Goal: Task Accomplishment & Management: Manage account settings

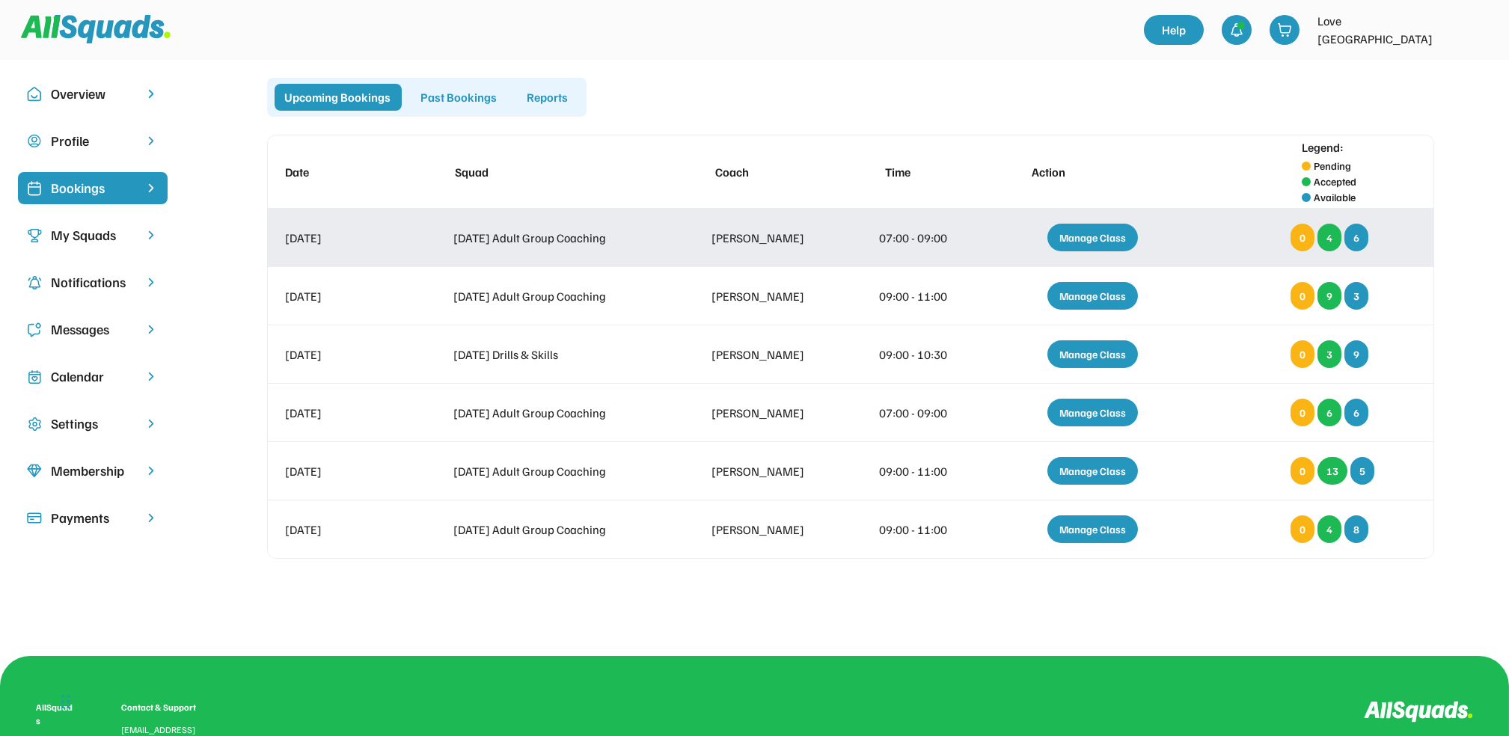
click at [1115, 236] on div "Manage Class" at bounding box center [1092, 238] width 91 height 28
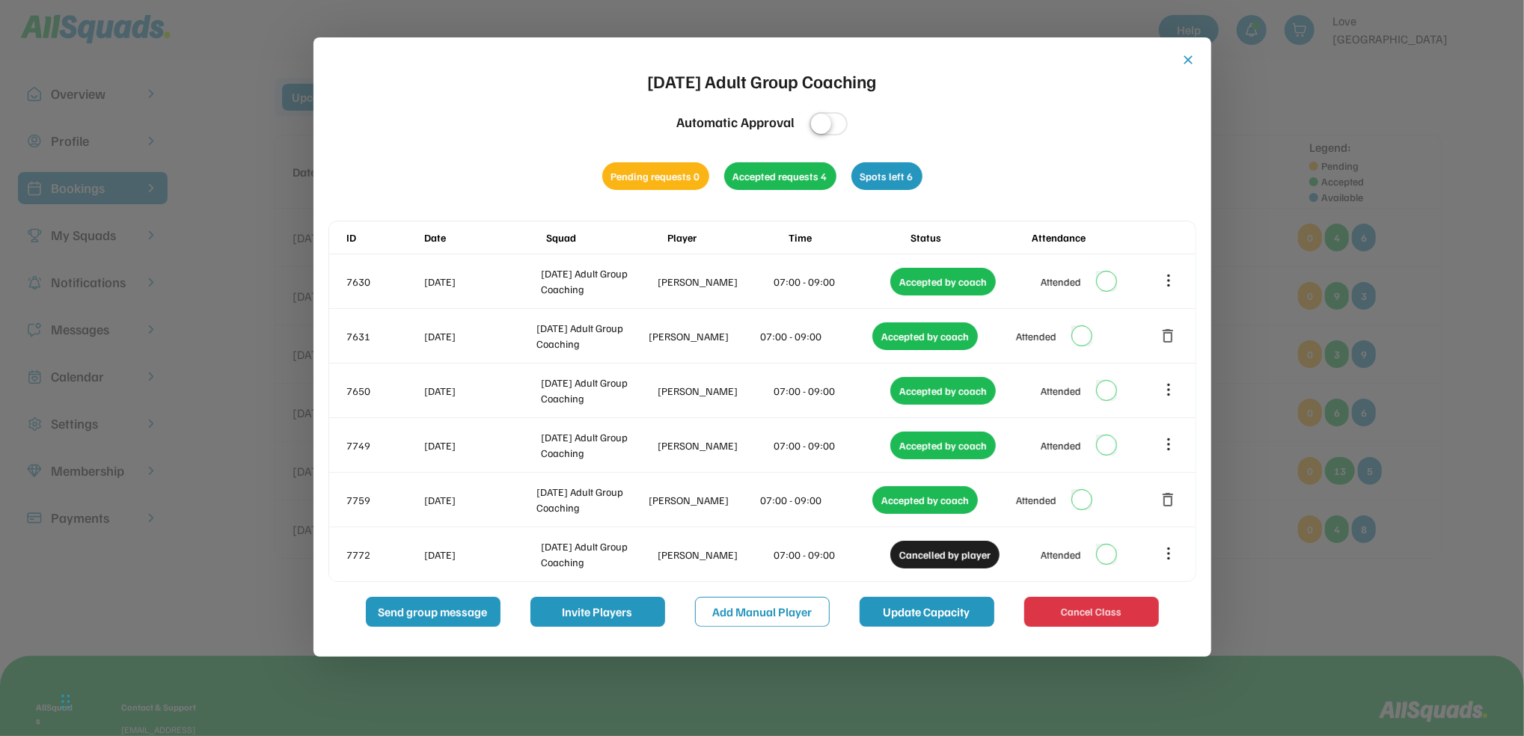
click at [908, 619] on button "Update Capacity" at bounding box center [927, 612] width 135 height 30
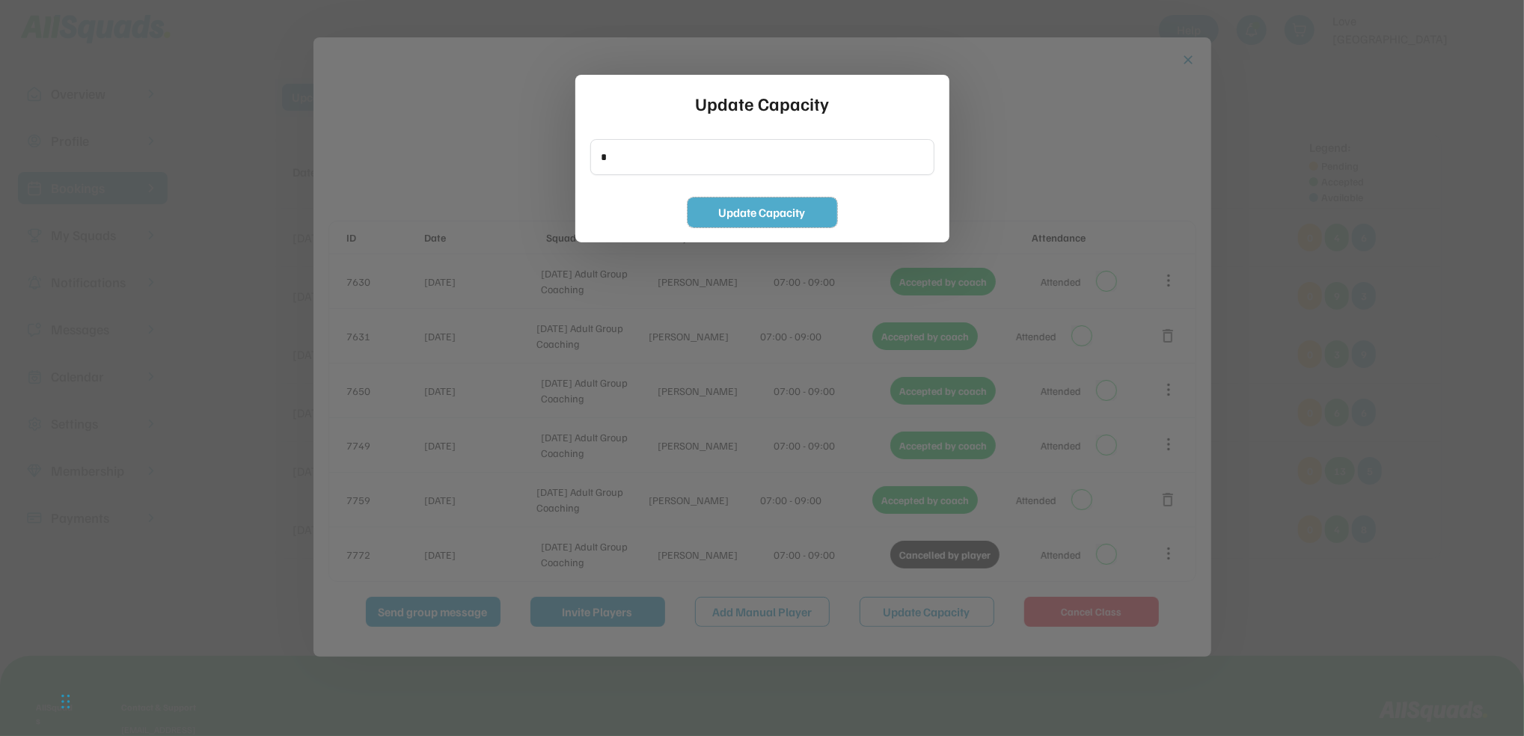
click at [747, 203] on button "Update Capacity" at bounding box center [763, 212] width 150 height 30
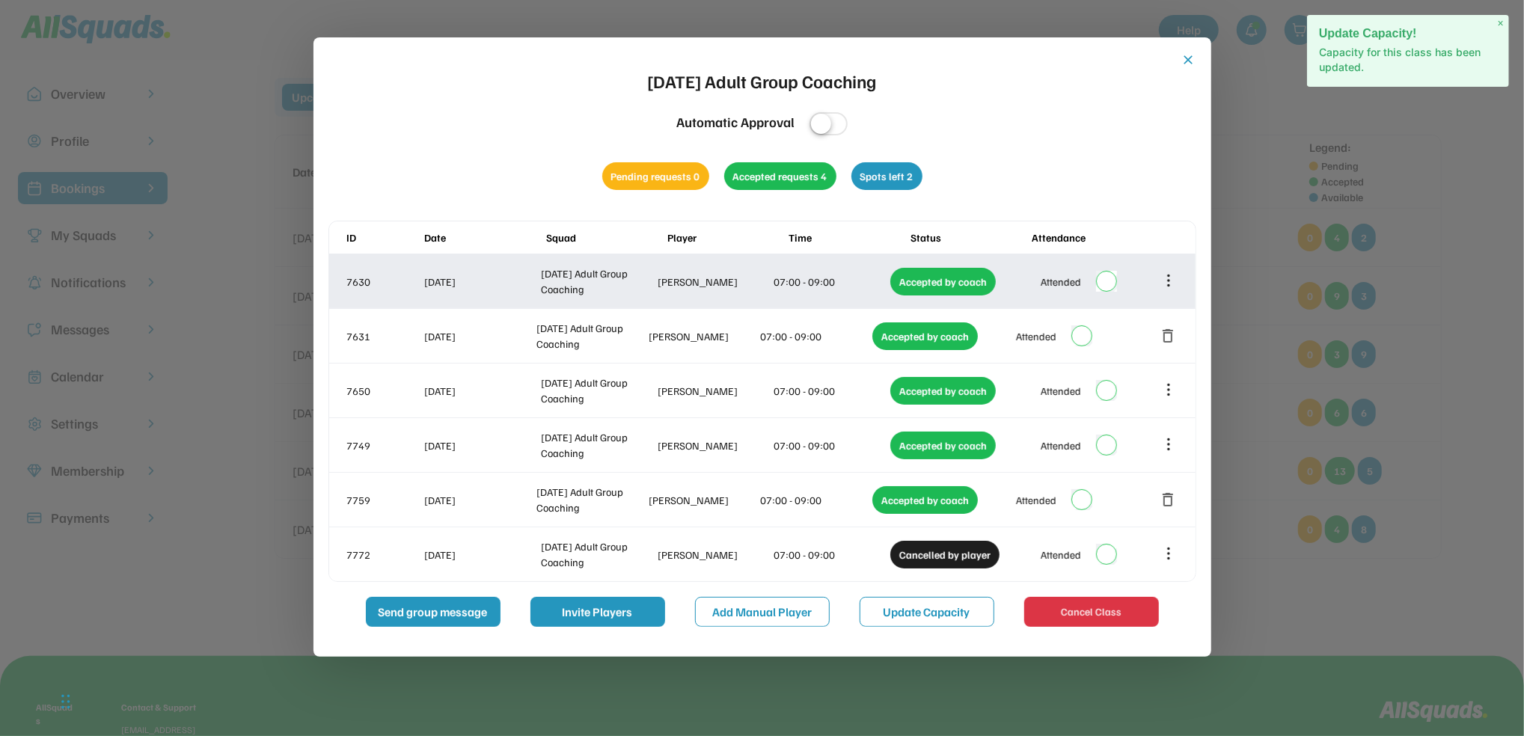
click at [1117, 289] on div "Attended" at bounding box center [1079, 281] width 144 height 30
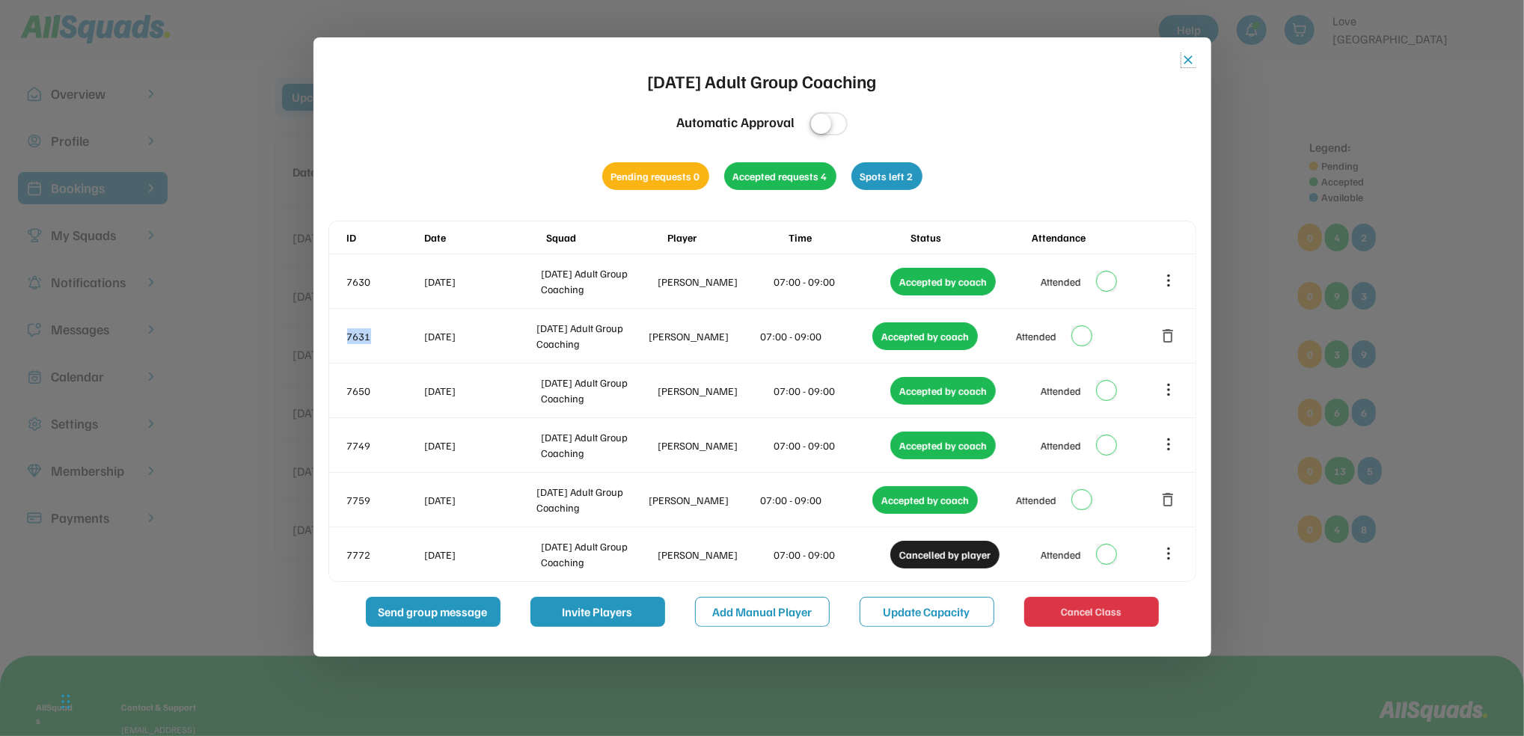
click at [1189, 59] on button "close" at bounding box center [1188, 59] width 15 height 15
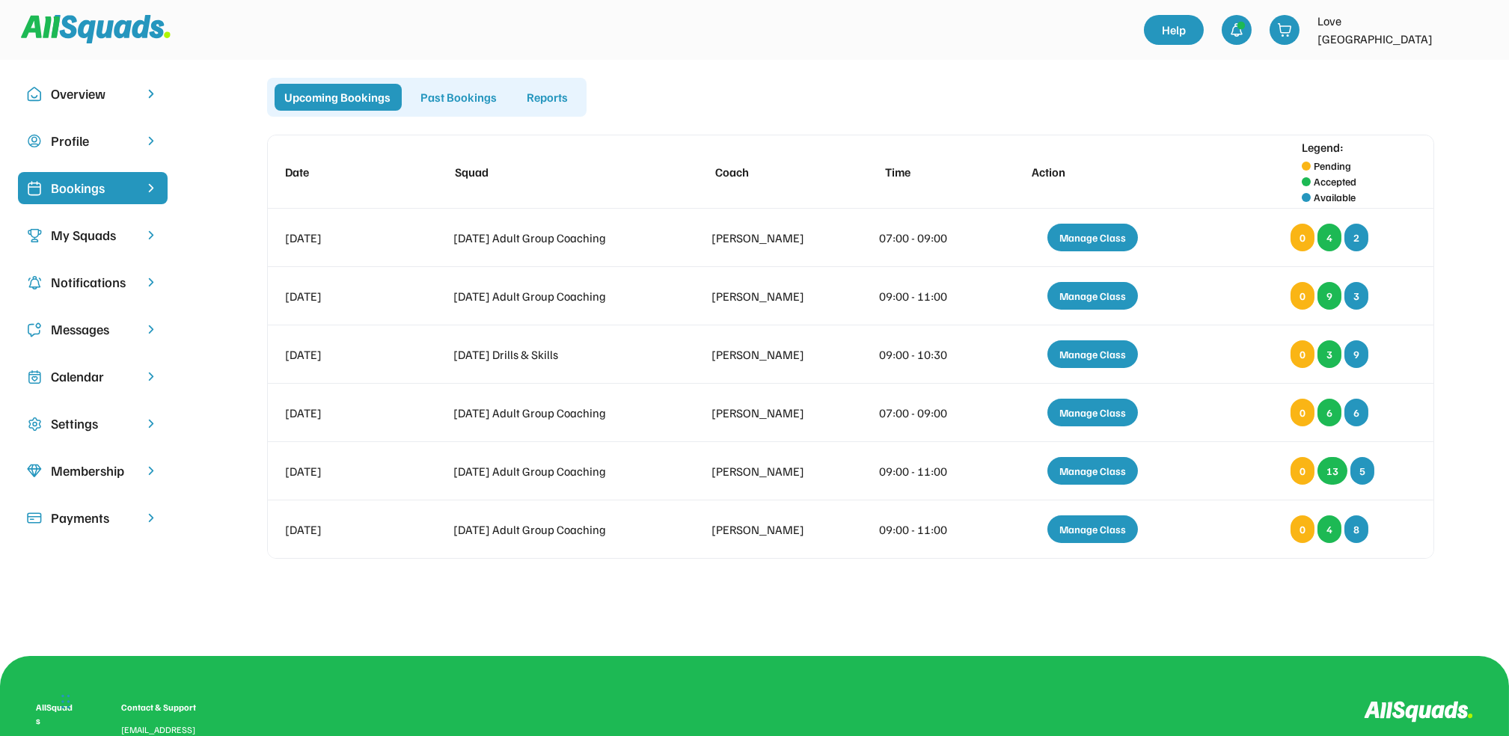
click at [109, 328] on div "Messages" at bounding box center [93, 329] width 84 height 20
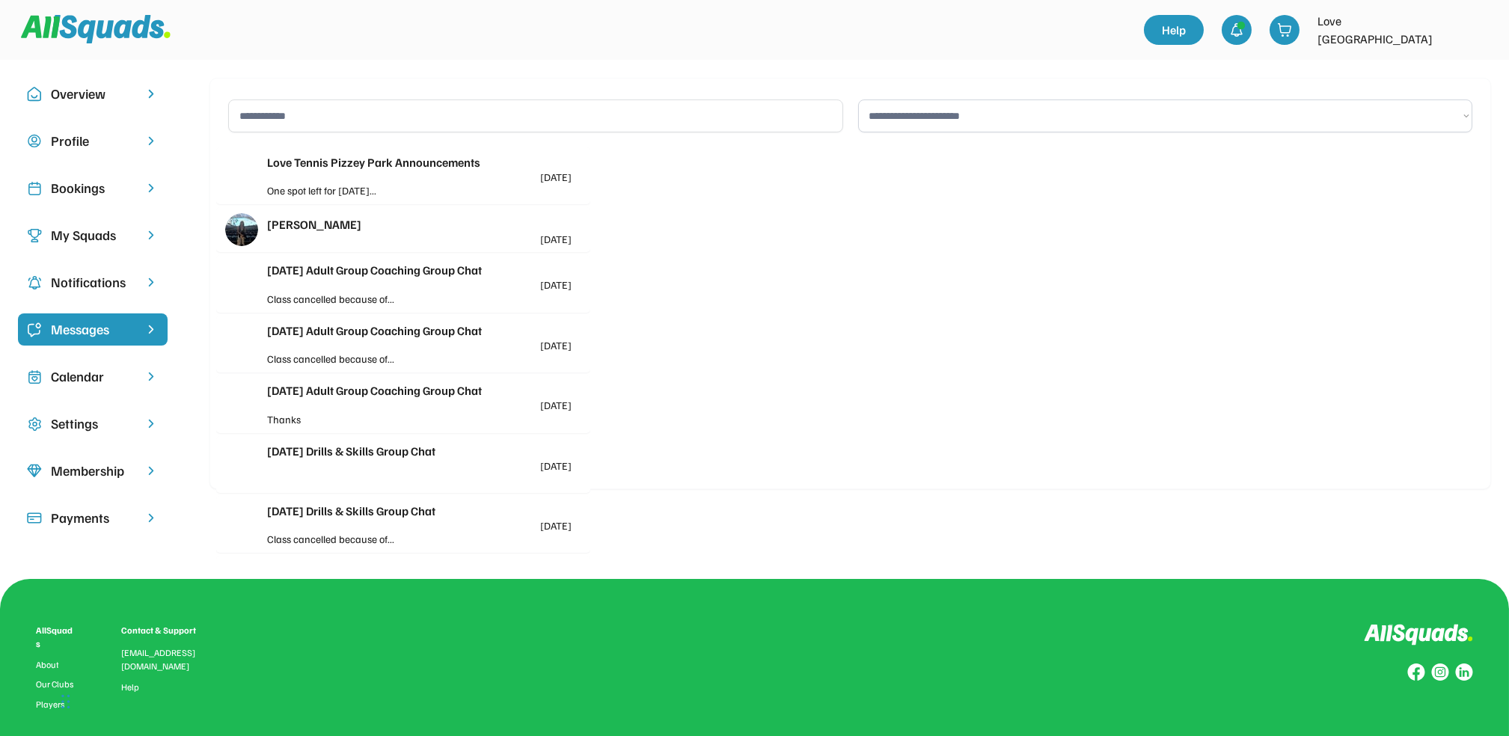
click at [371, 230] on div "[PERSON_NAME]" at bounding box center [419, 224] width 304 height 18
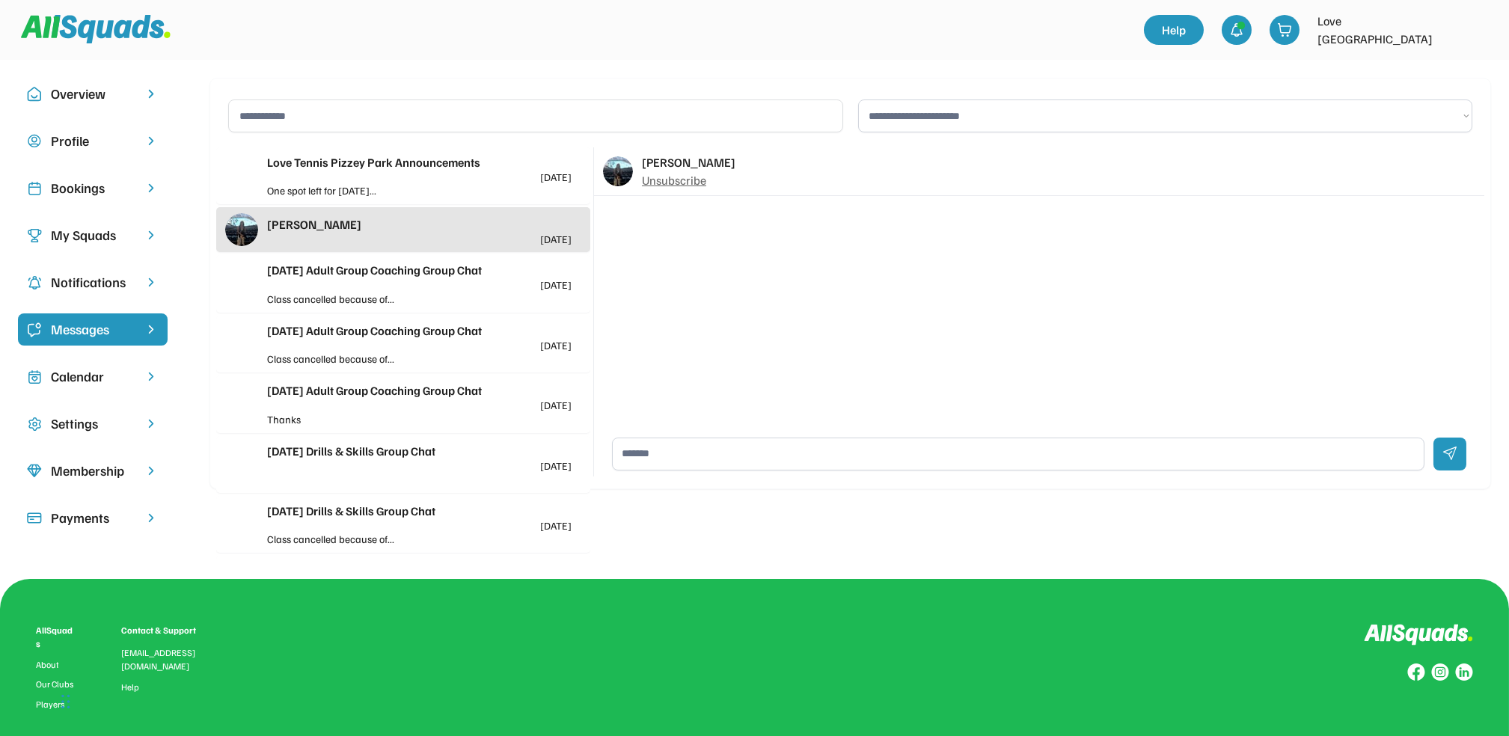
click at [376, 183] on div "One spot left for [DATE]..." at bounding box center [343, 191] width 153 height 16
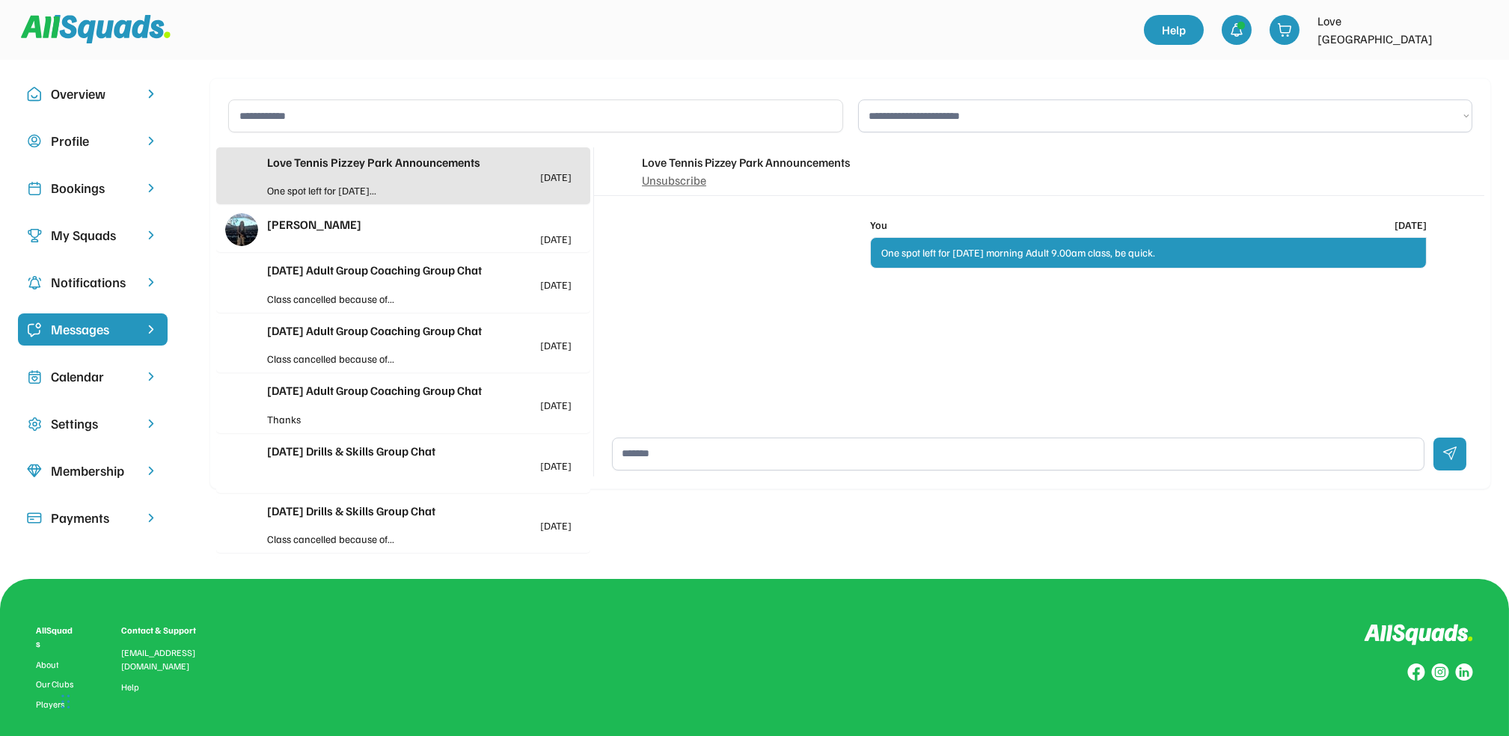
click at [76, 195] on div "Bookings" at bounding box center [93, 188] width 84 height 20
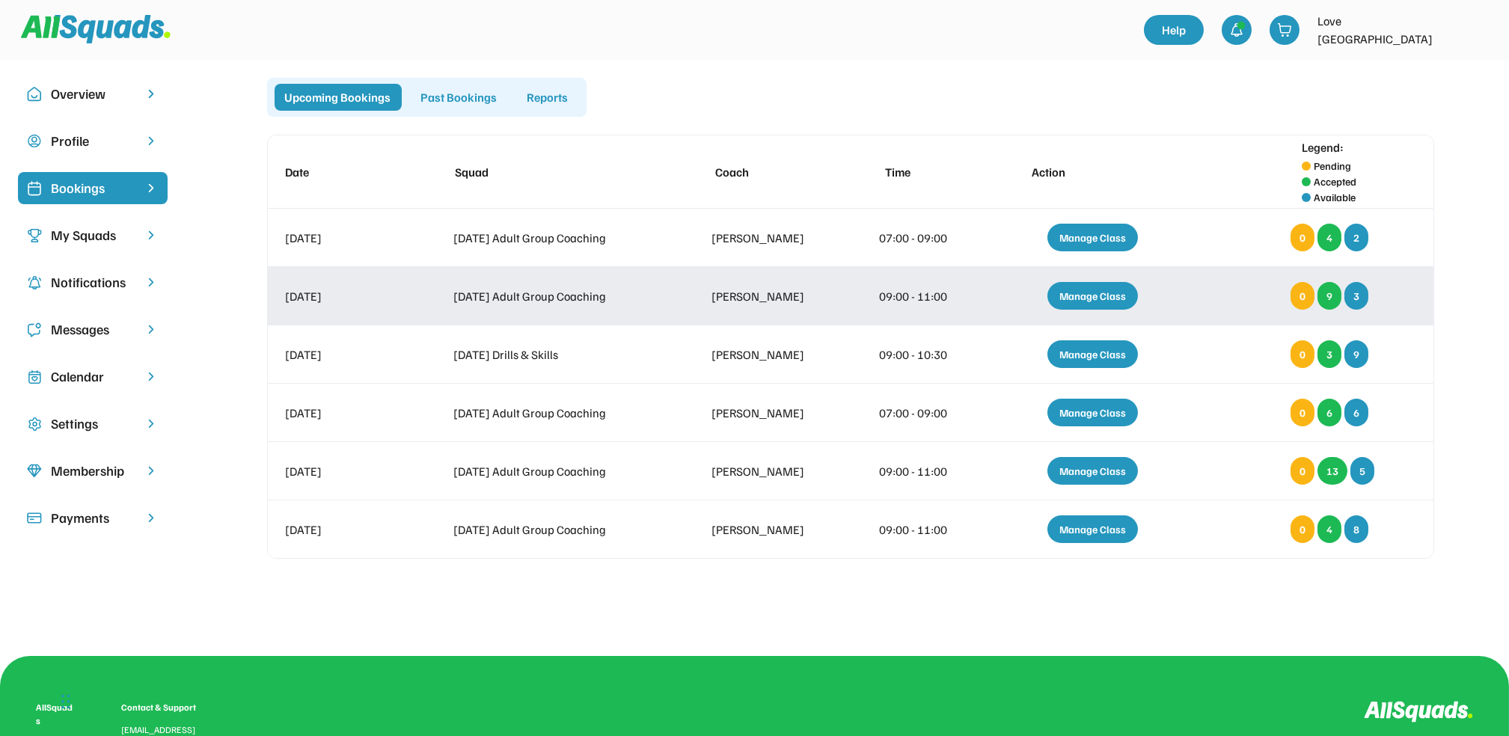
click at [1080, 288] on div "Manage Class" at bounding box center [1092, 296] width 91 height 28
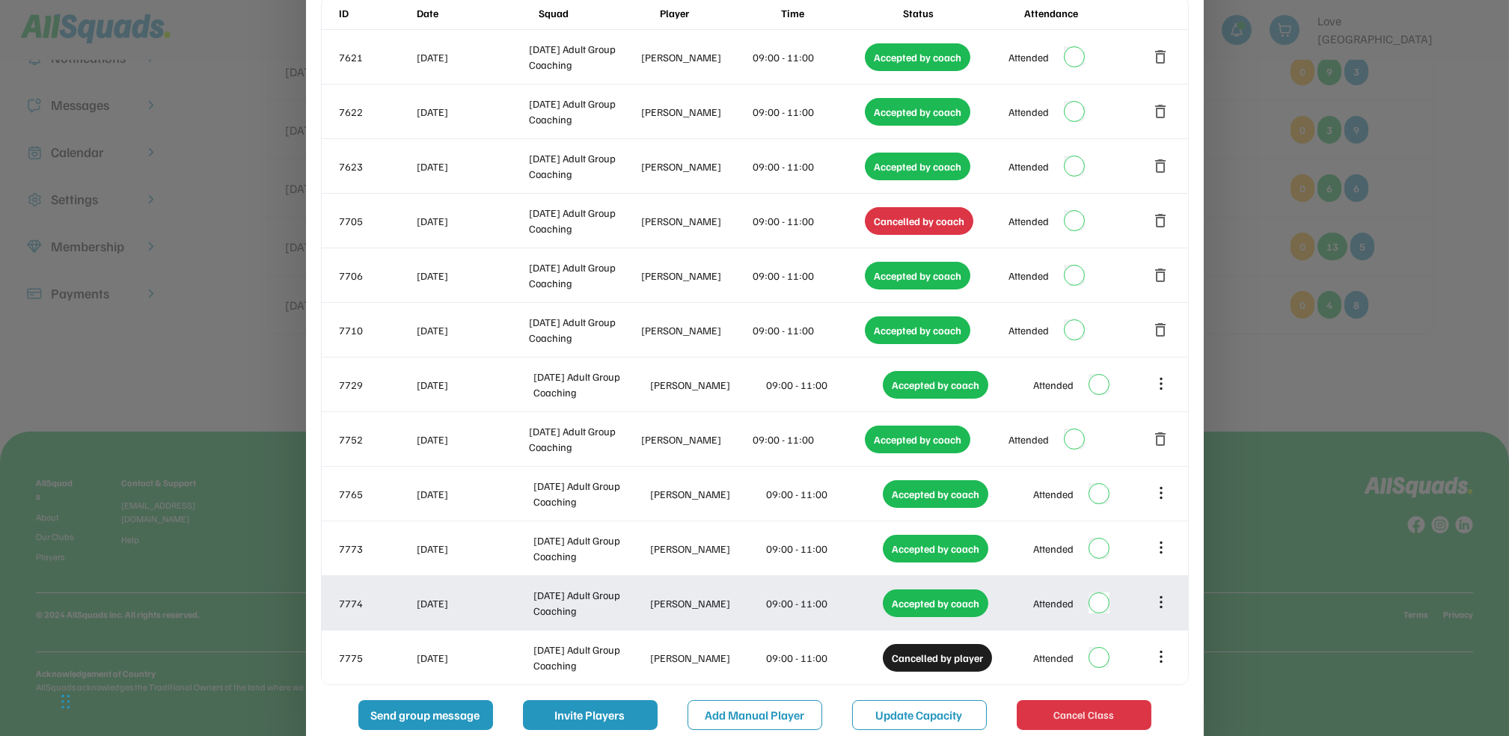
scroll to position [248, 0]
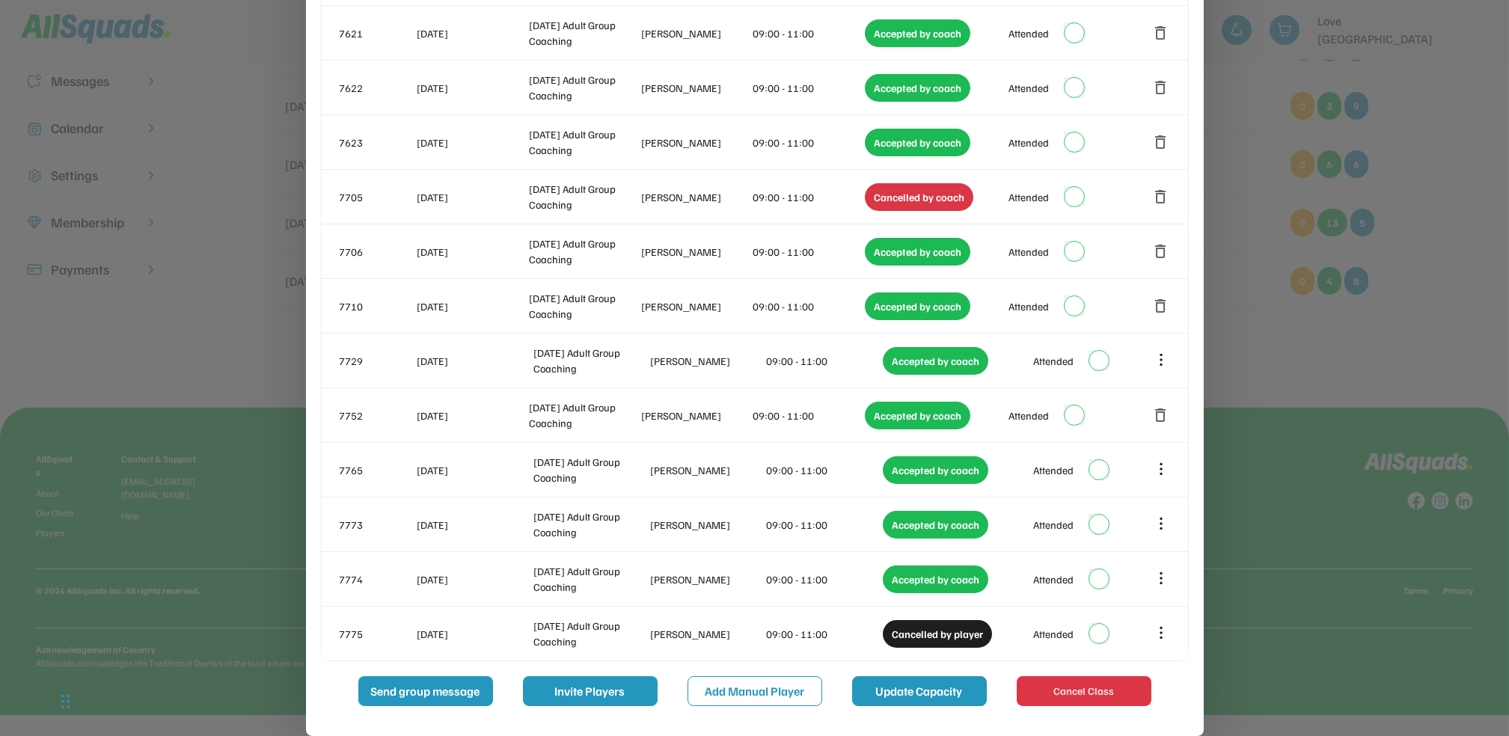
click at [898, 702] on button "Update Capacity" at bounding box center [919, 691] width 135 height 30
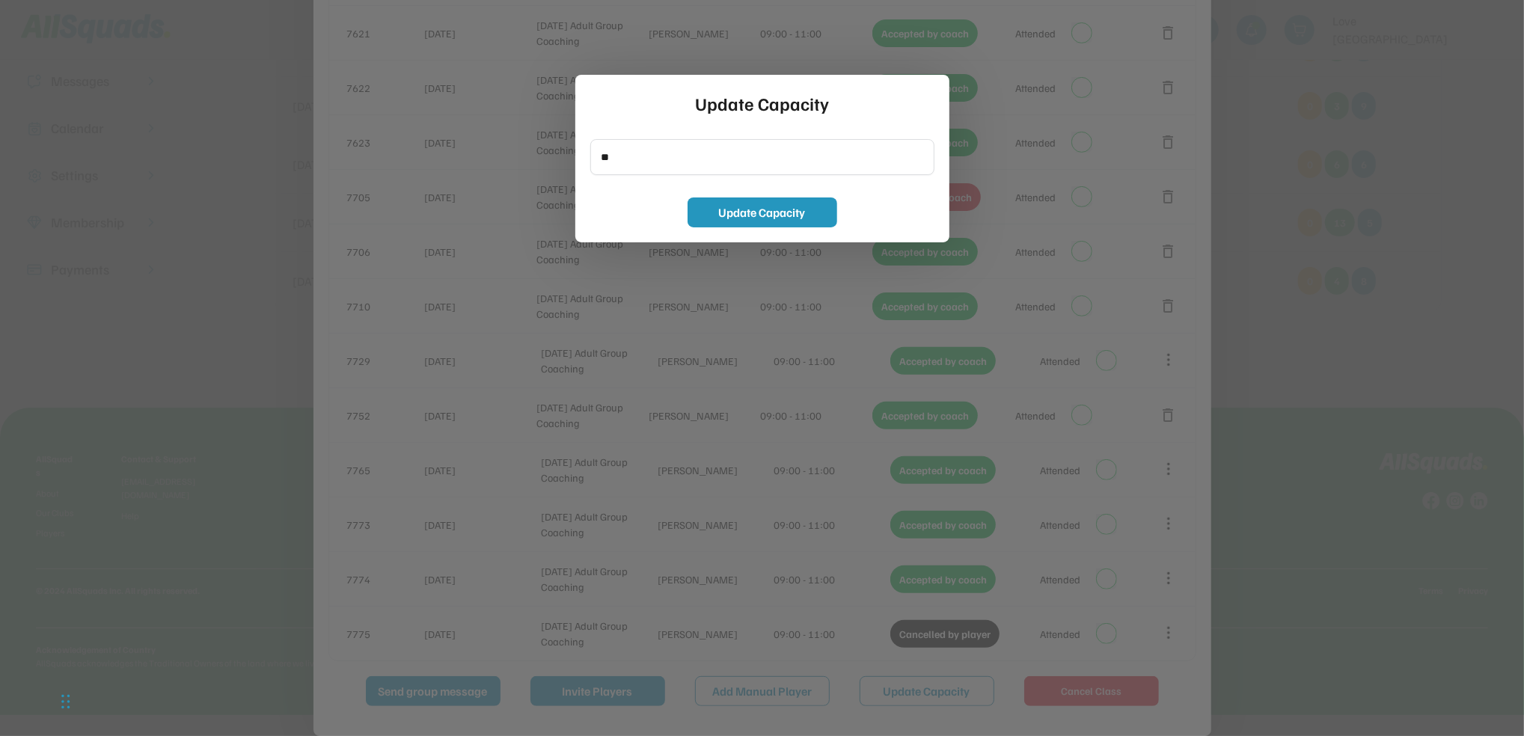
click at [1141, 34] on div at bounding box center [762, 368] width 1524 height 736
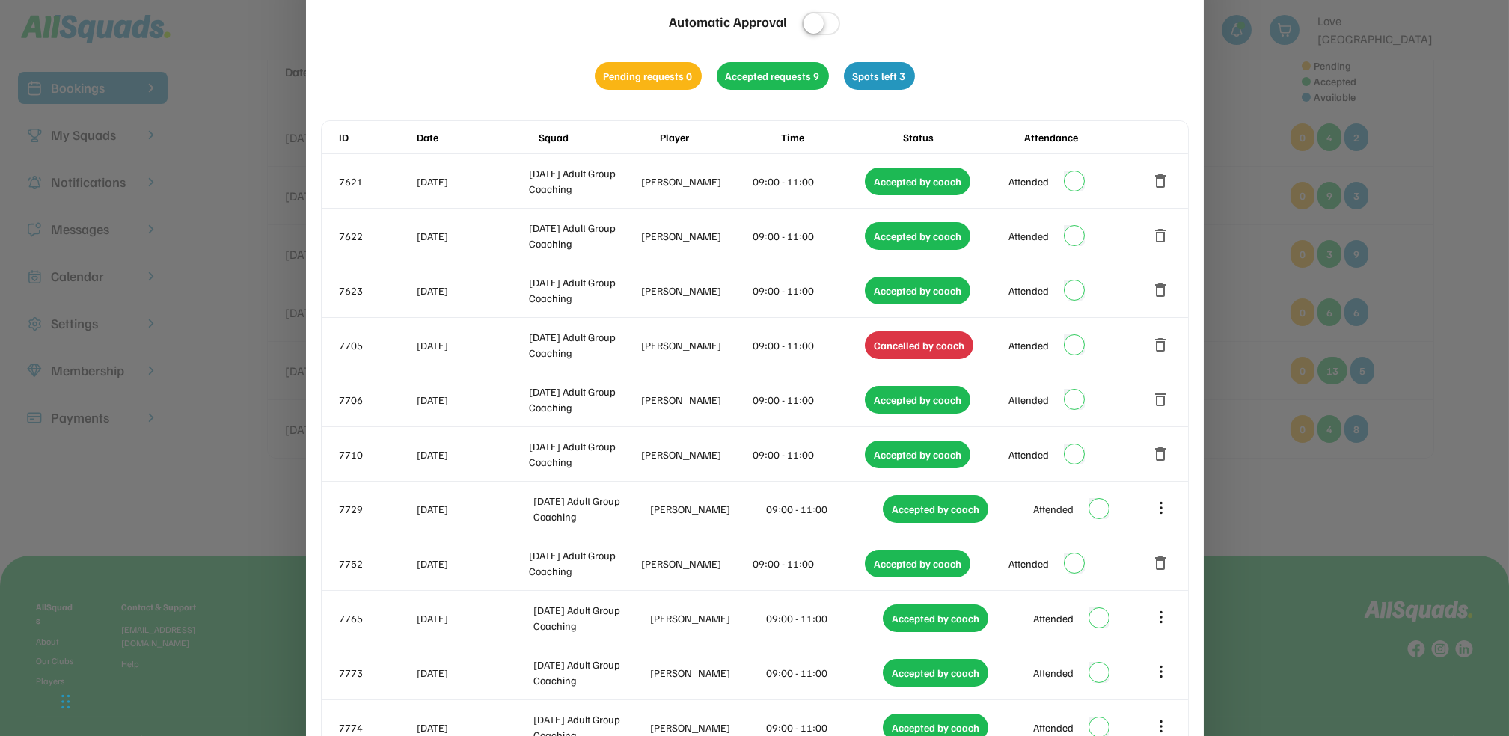
scroll to position [0, 0]
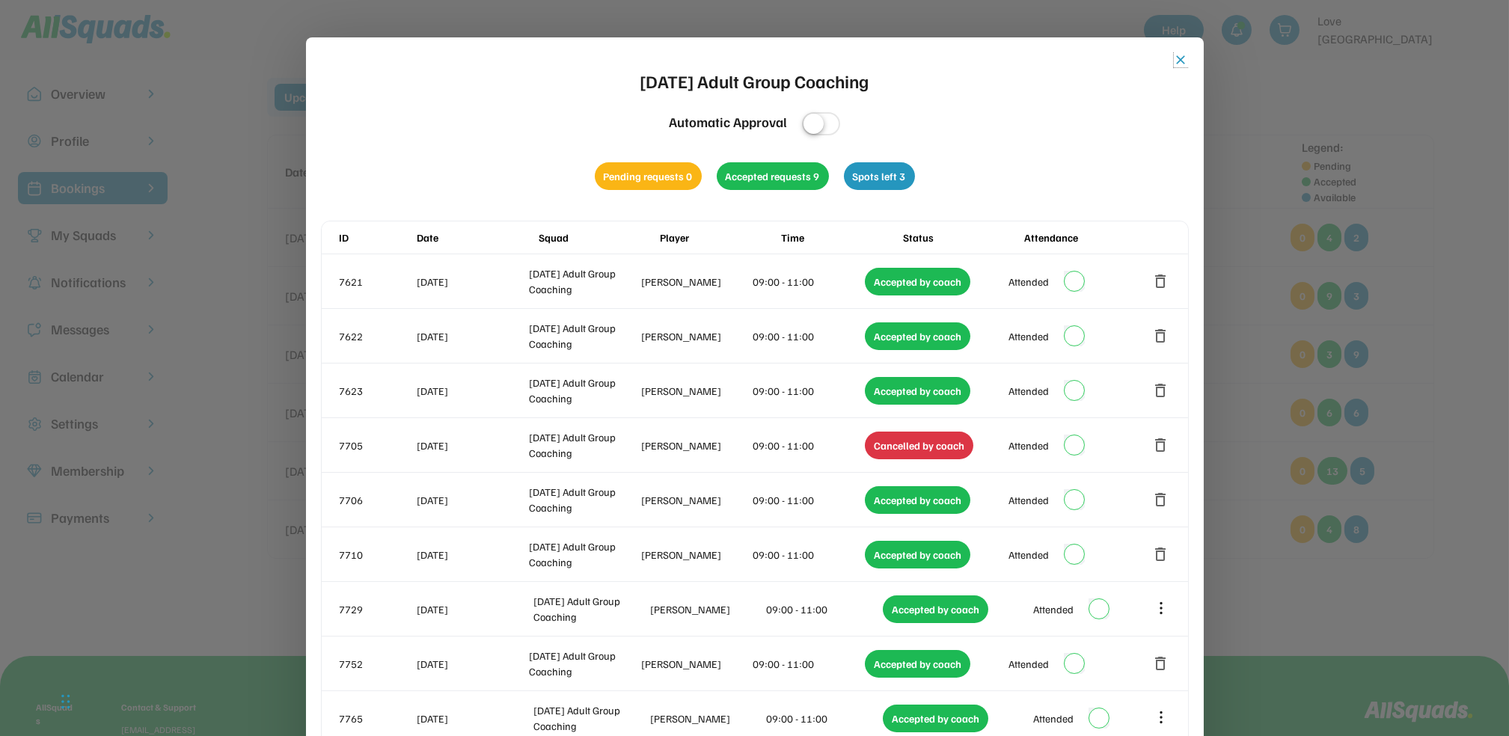
click at [1178, 64] on button "close" at bounding box center [1181, 59] width 15 height 15
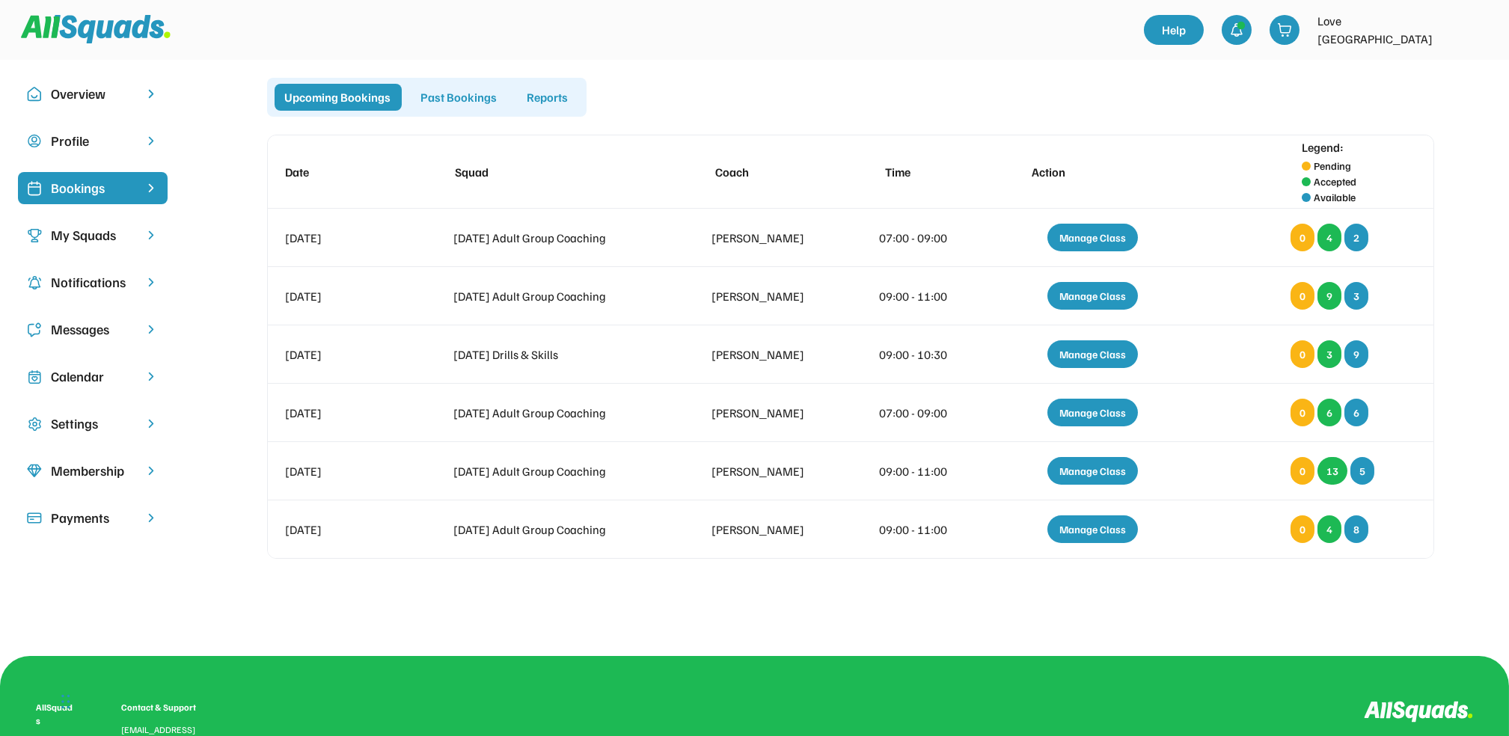
click at [88, 319] on div "Messages" at bounding box center [93, 329] width 84 height 20
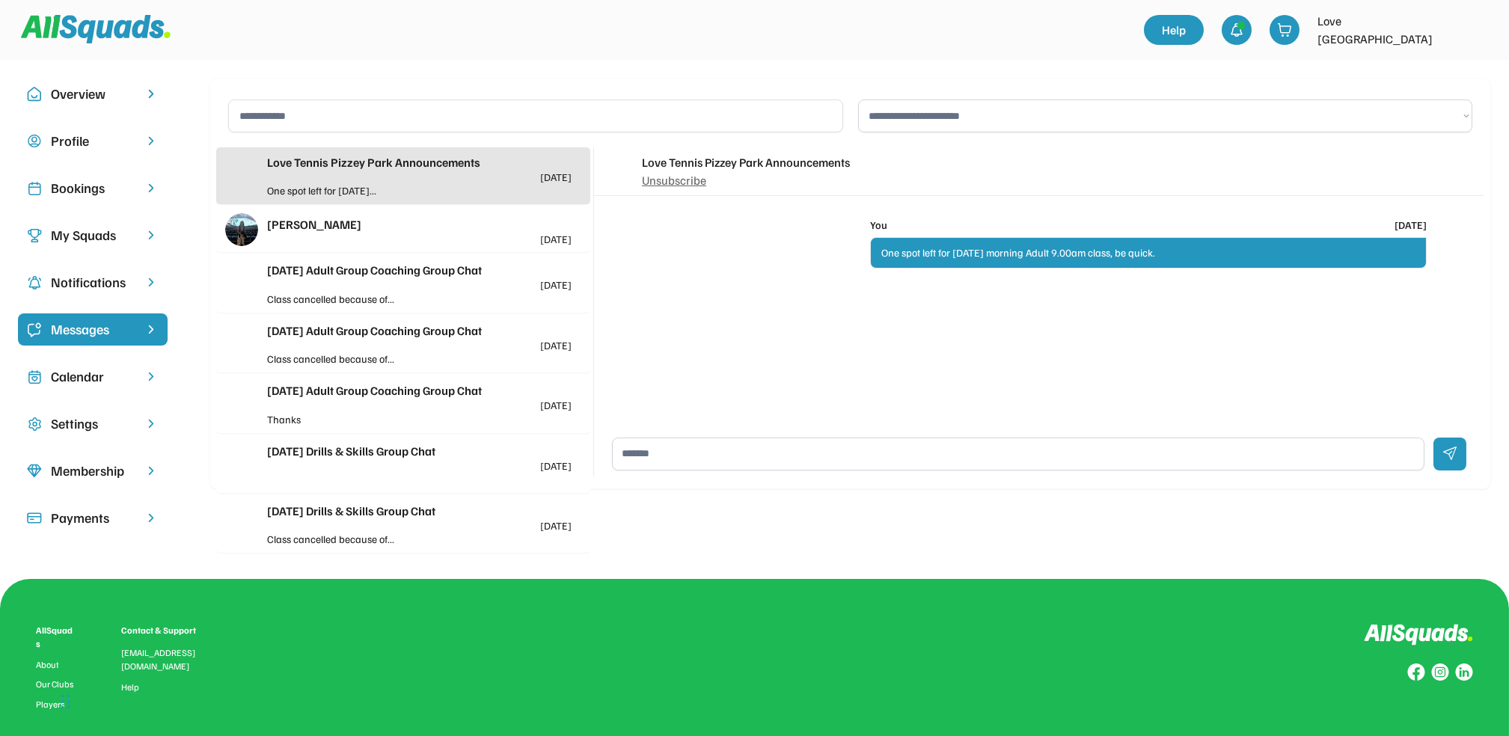
click at [383, 227] on div "[PERSON_NAME]" at bounding box center [419, 224] width 304 height 18
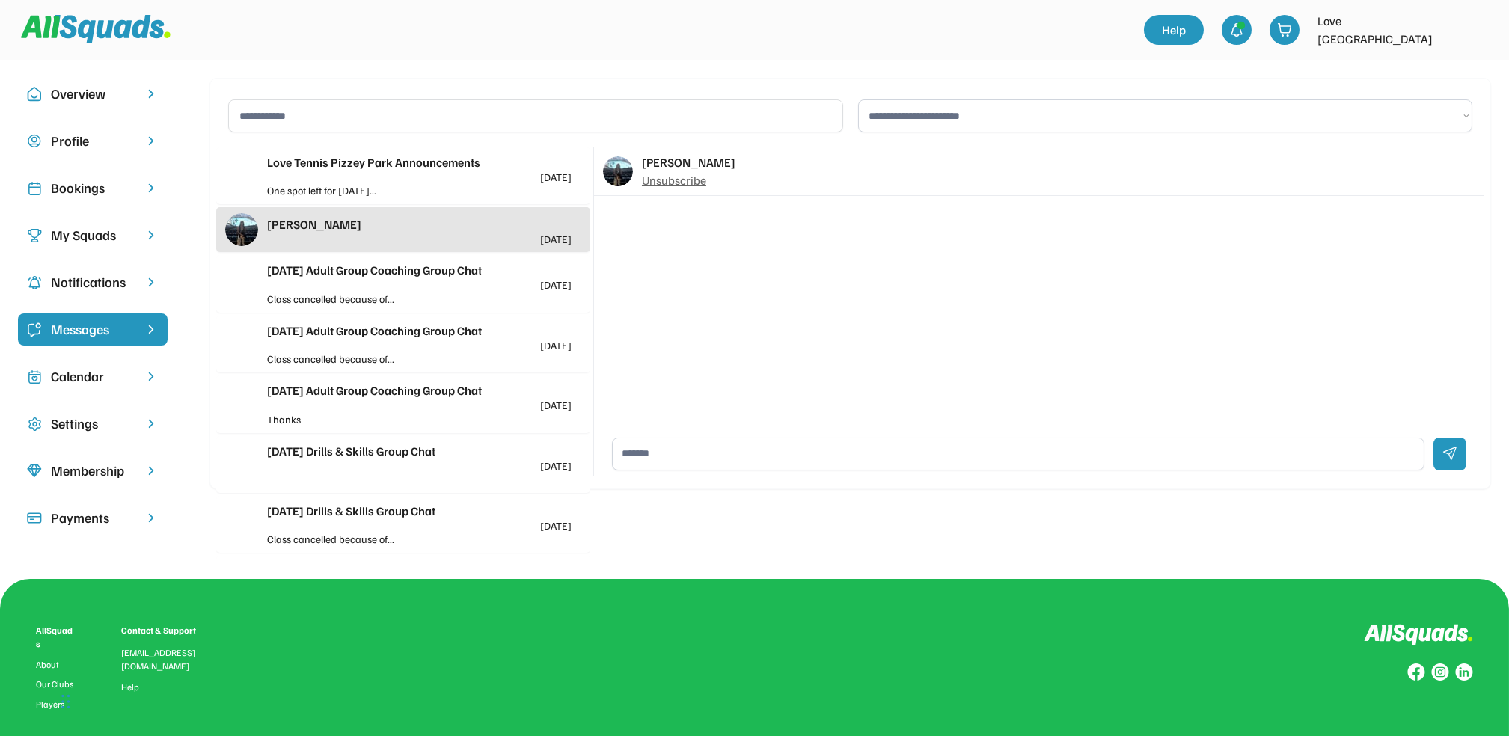
click at [380, 192] on div "One spot left for [DATE]..." at bounding box center [343, 191] width 153 height 16
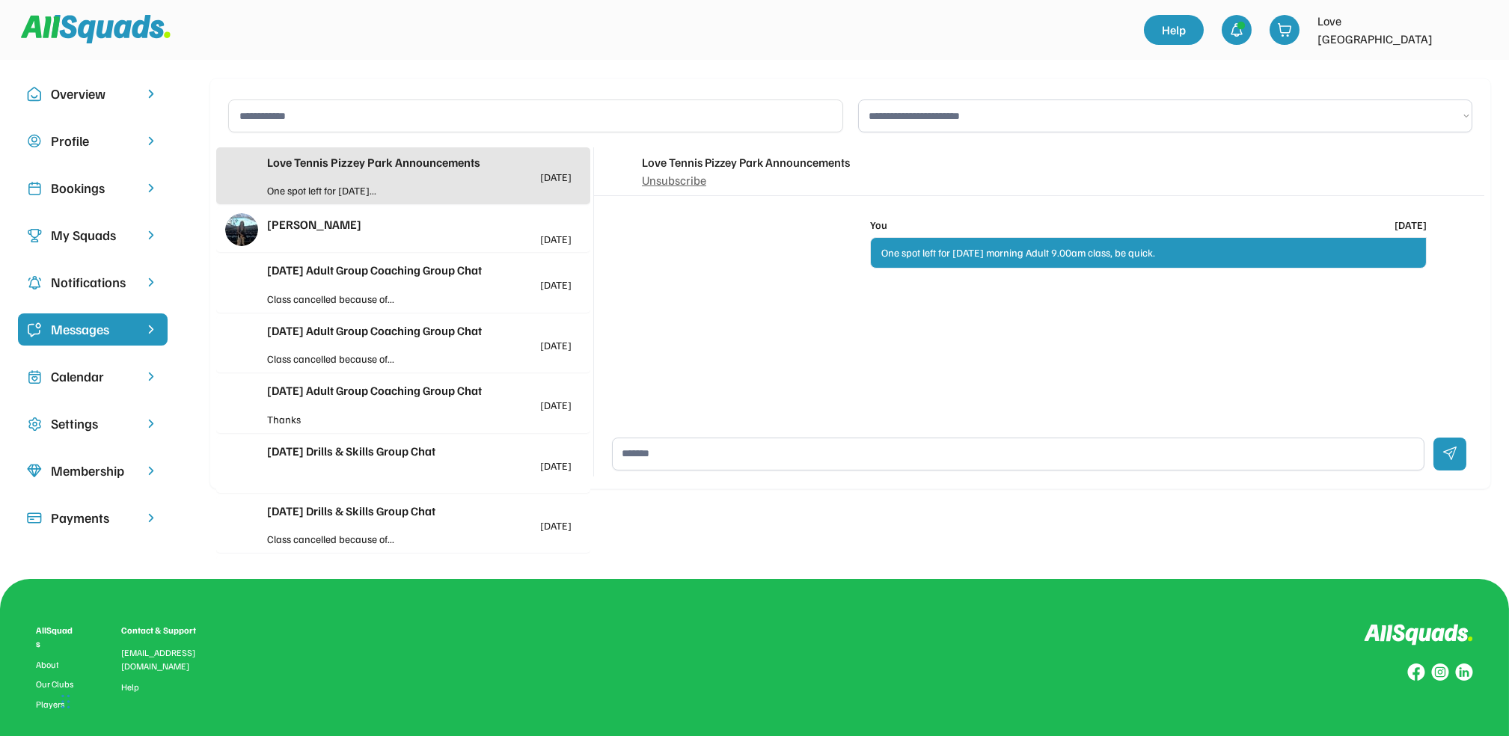
click at [102, 183] on div "Bookings" at bounding box center [93, 188] width 84 height 20
